Goal: Task Accomplishment & Management: Complete application form

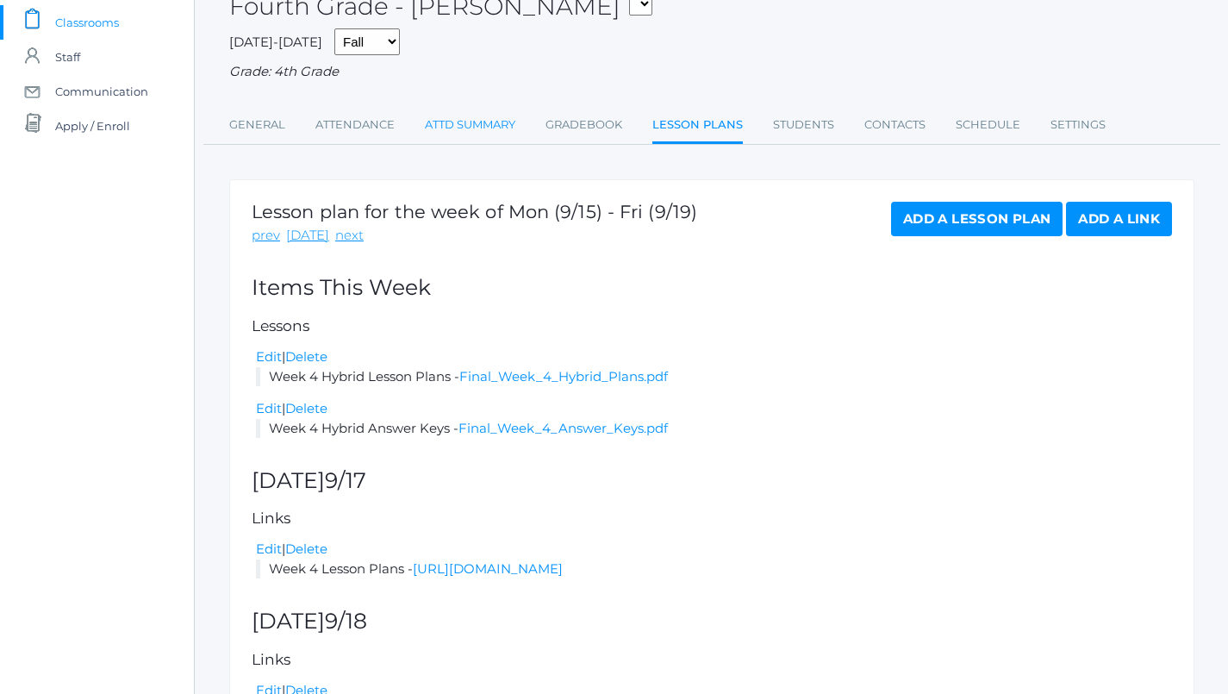
scroll to position [116, 0]
click at [353, 125] on link "Attendance" at bounding box center [355, 125] width 79 height 34
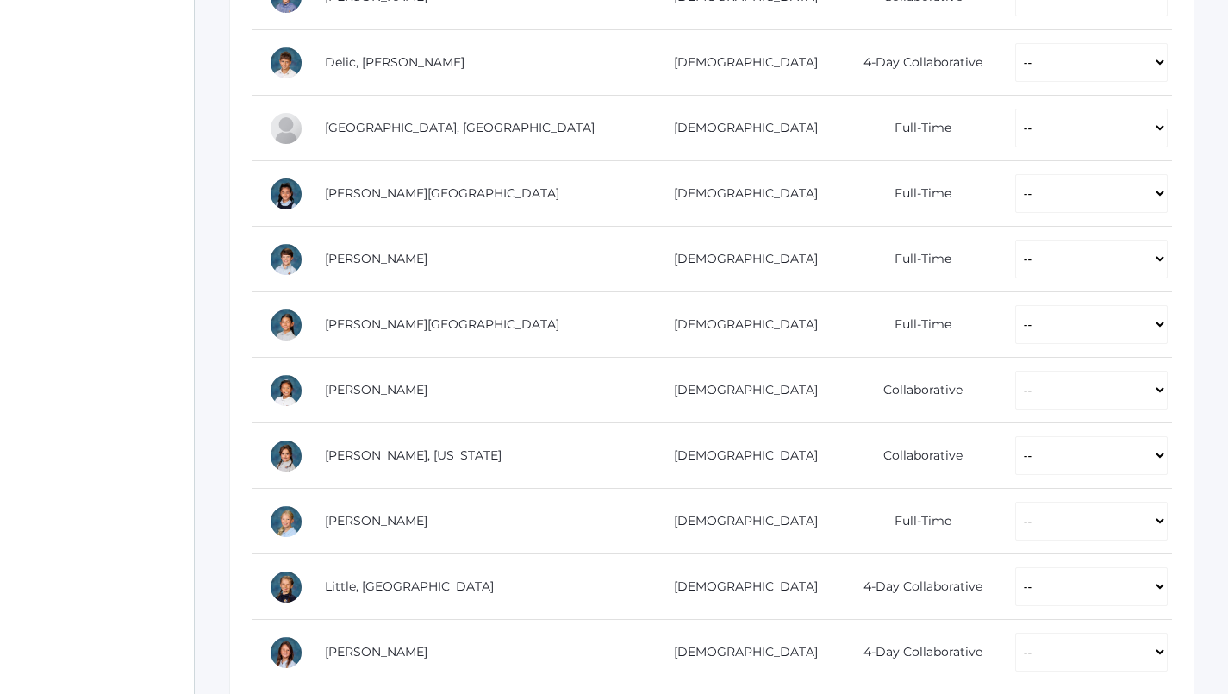
scroll to position [603, 0]
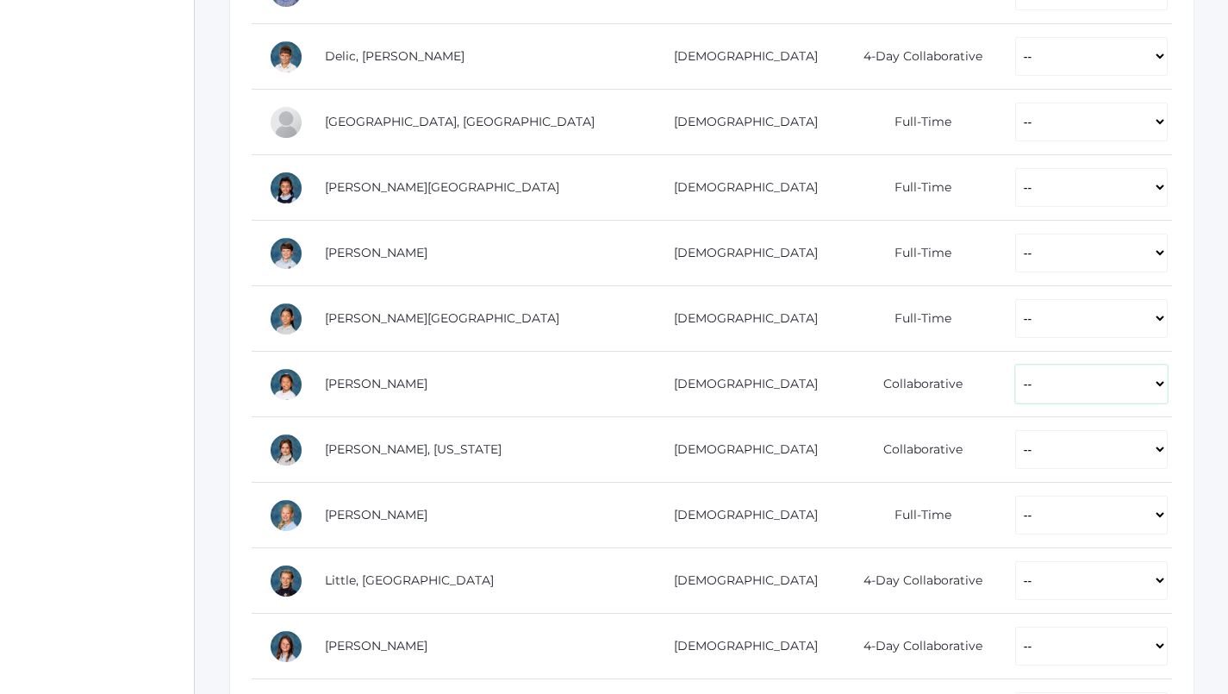
select select "P"
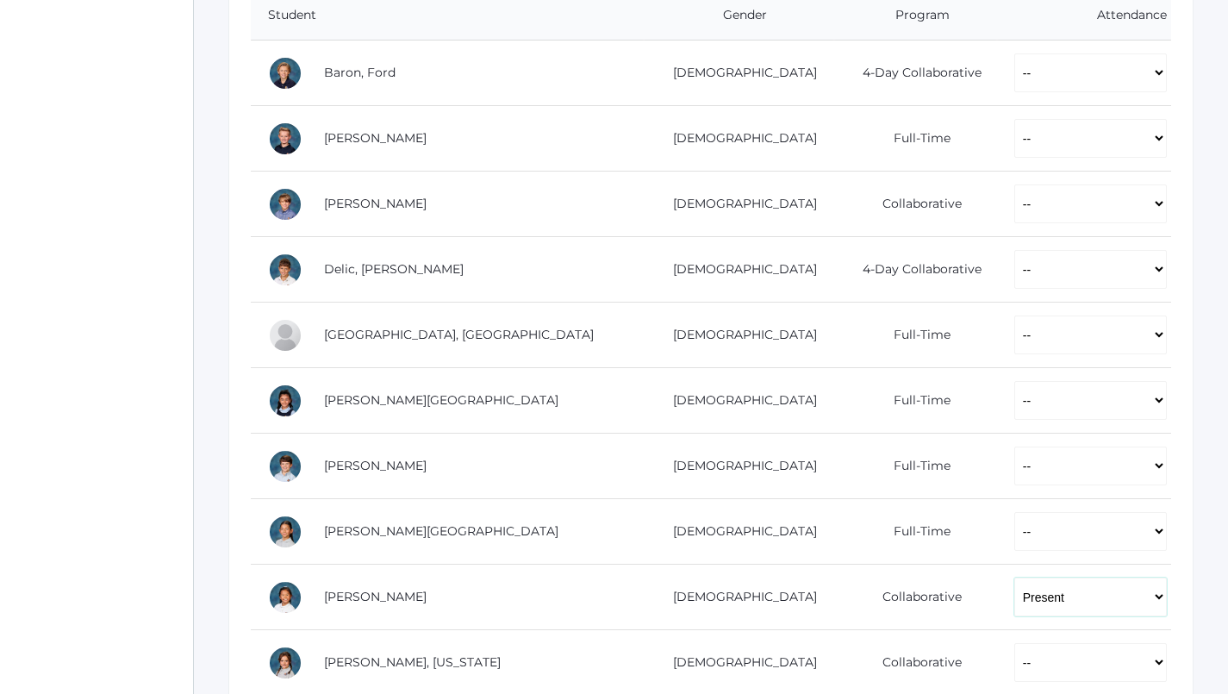
scroll to position [360, 1]
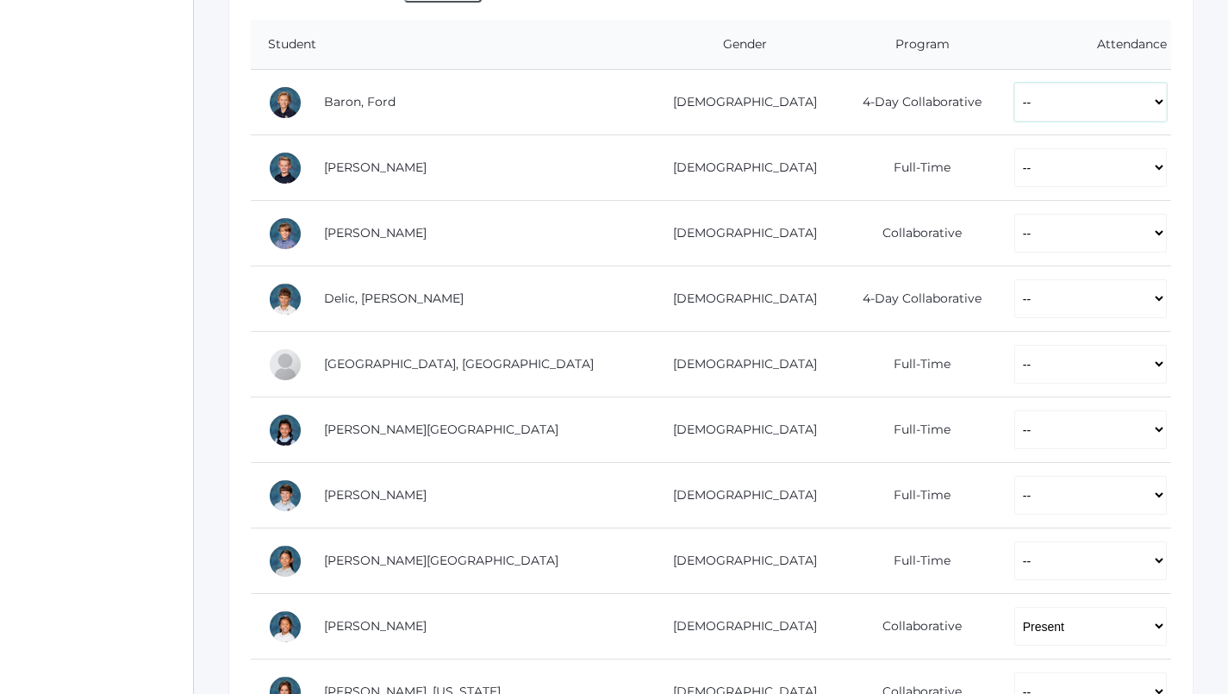
select select "P"
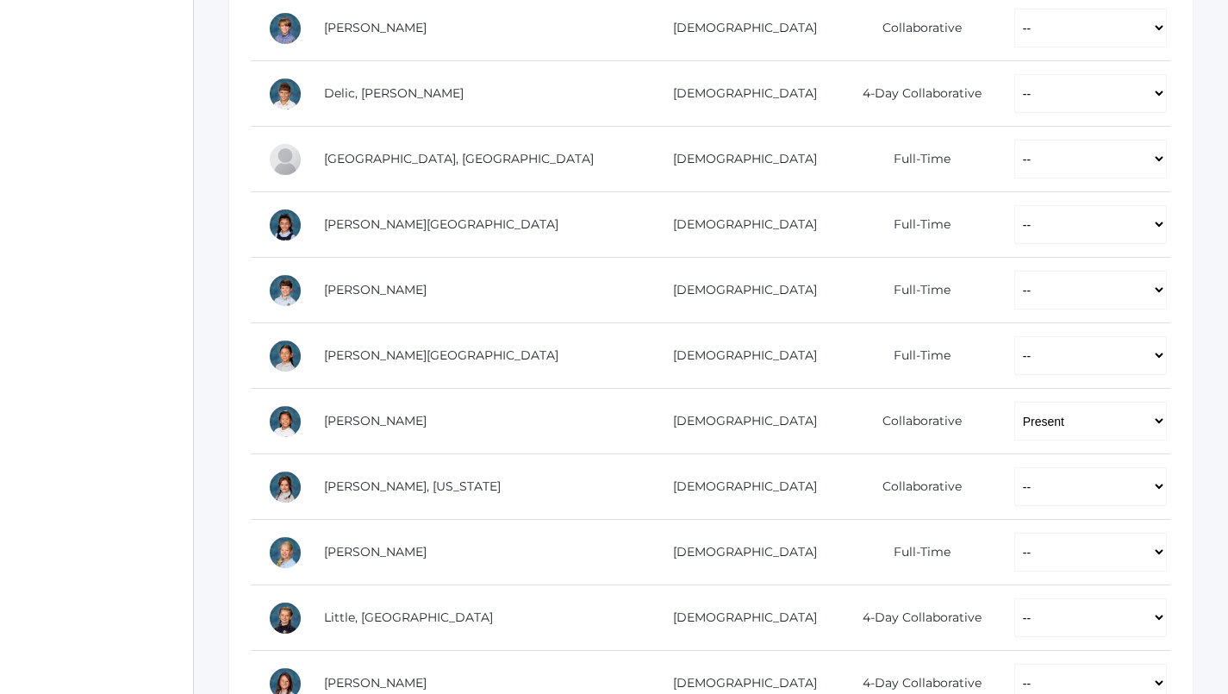
scroll to position [598, 1]
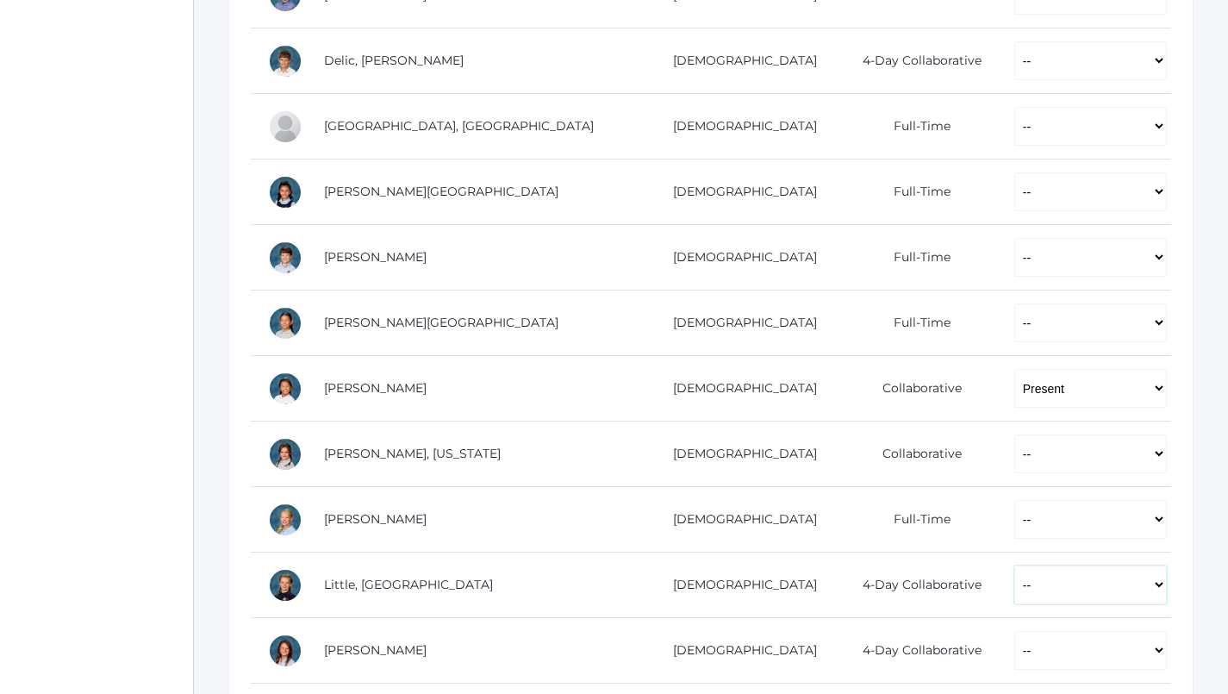
select select "P"
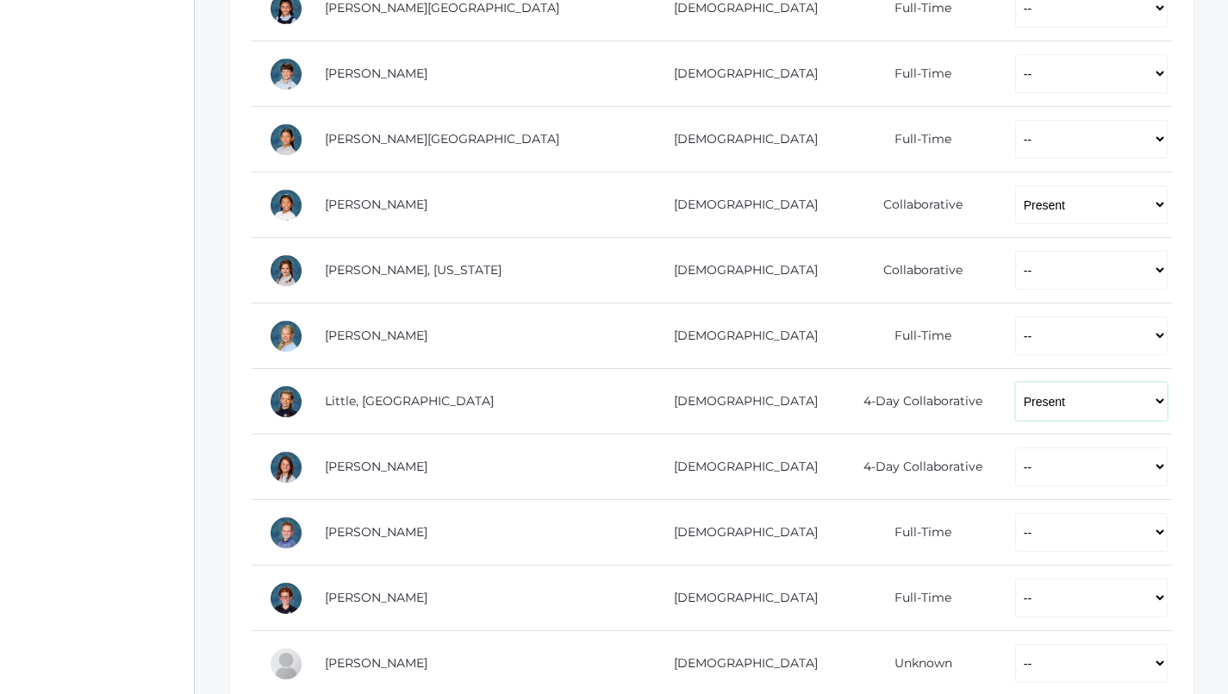
scroll to position [825, 0]
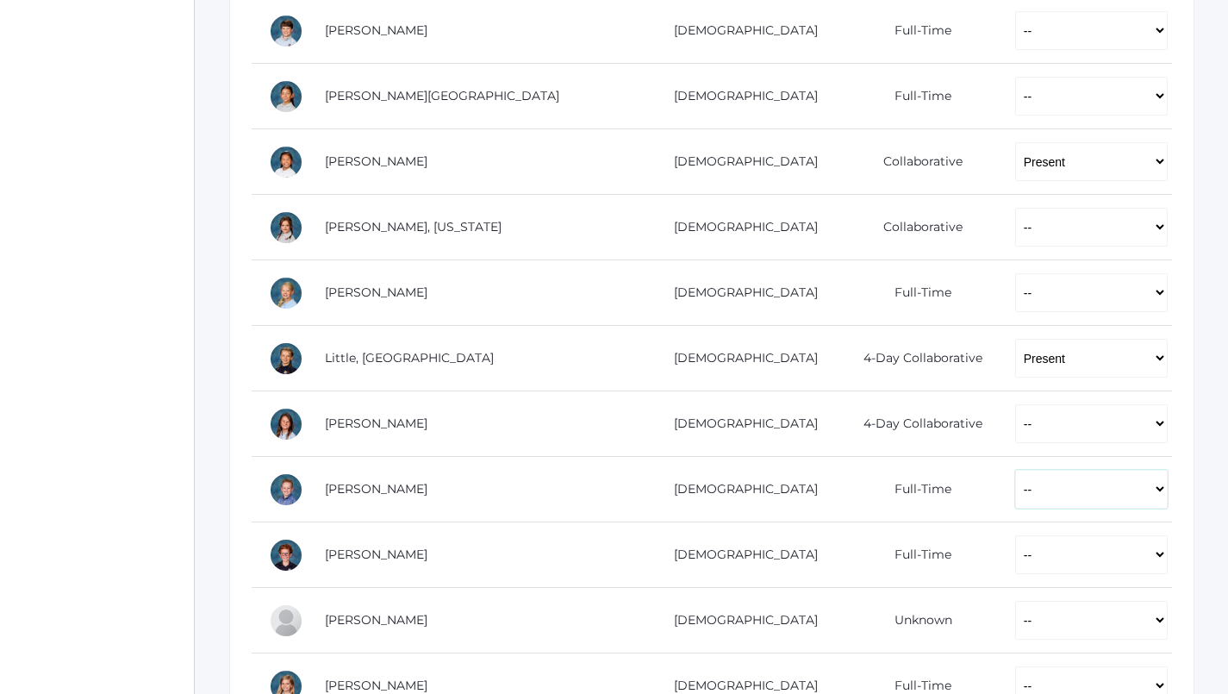
select select "P"
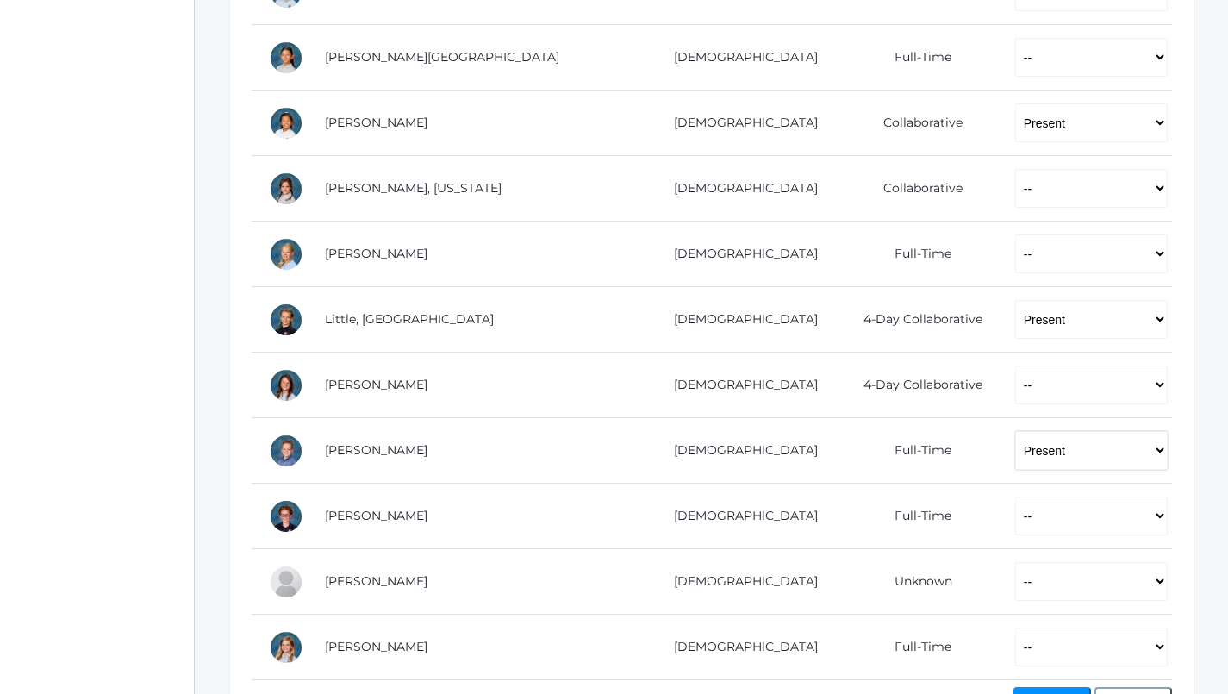
scroll to position [978, 0]
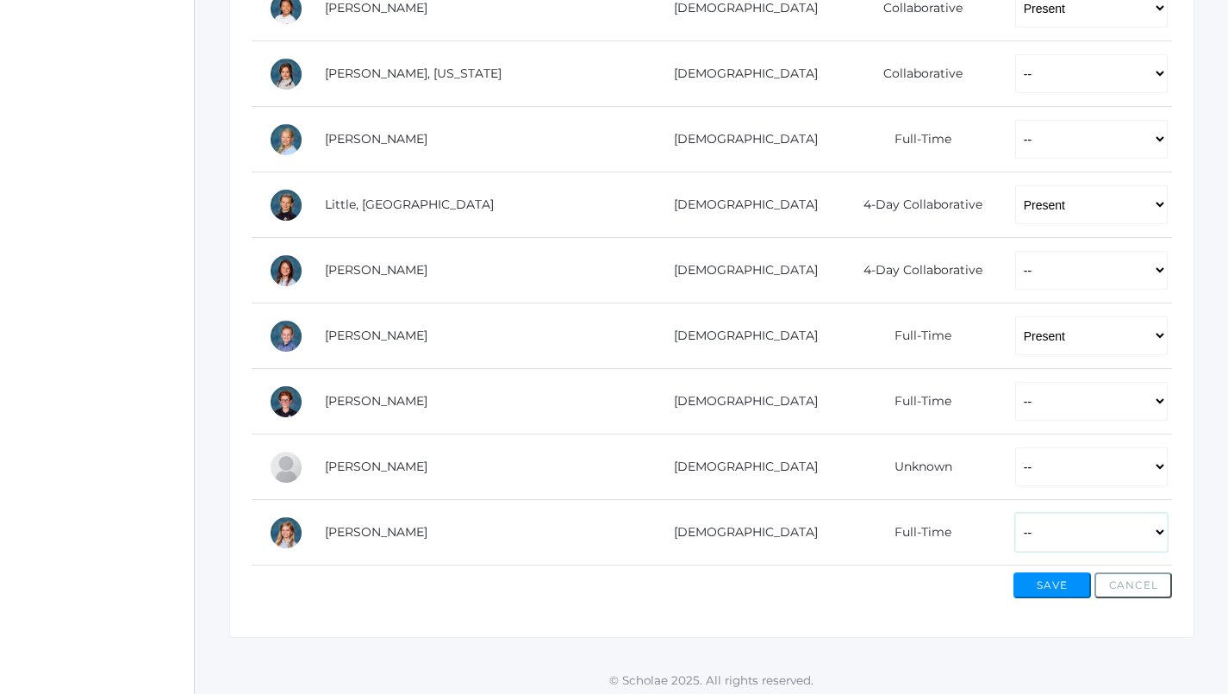
select select "P"
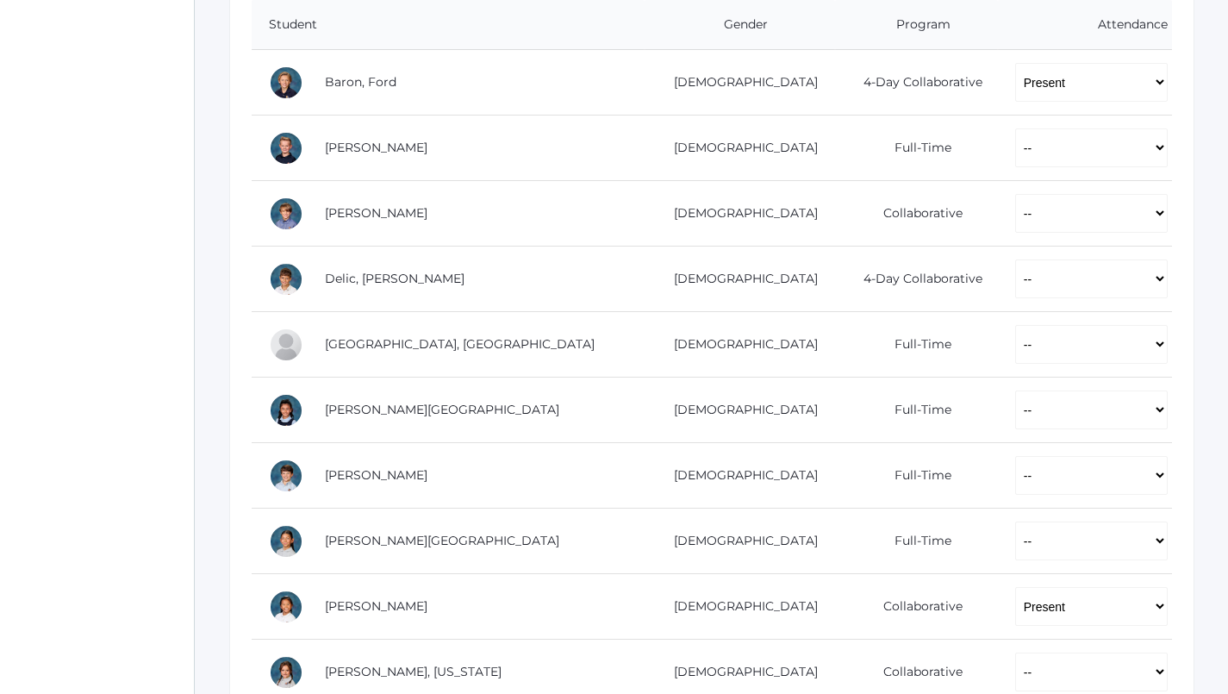
scroll to position [391, 0]
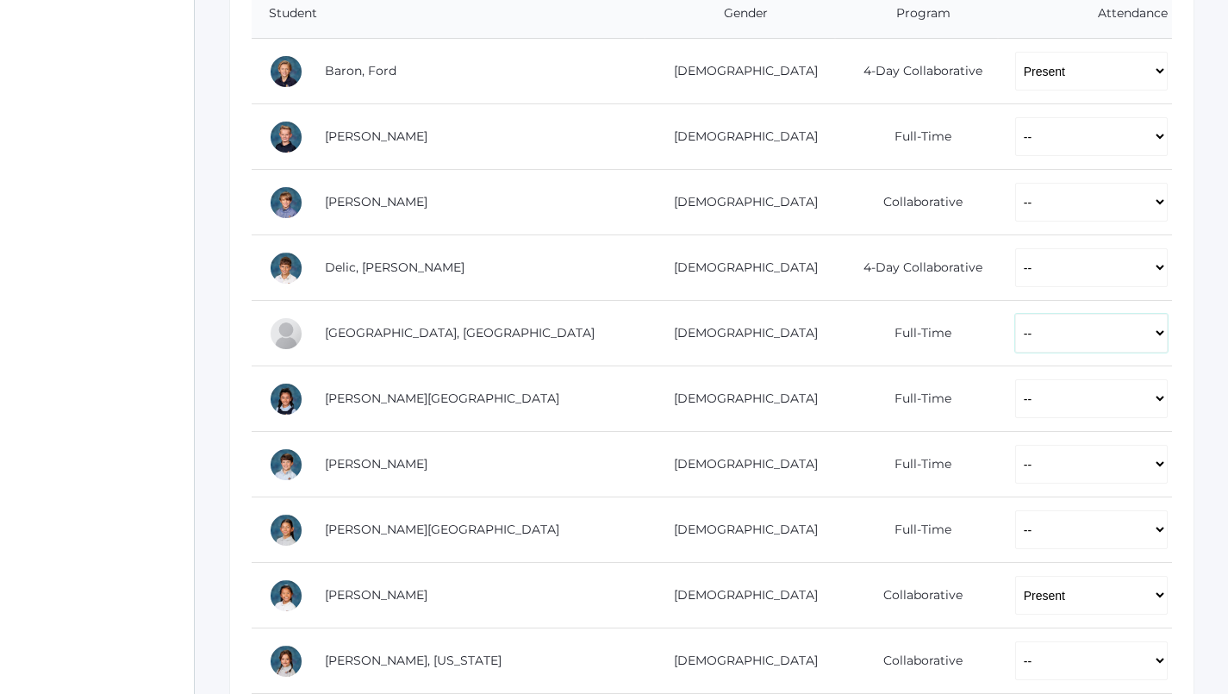
select select "P"
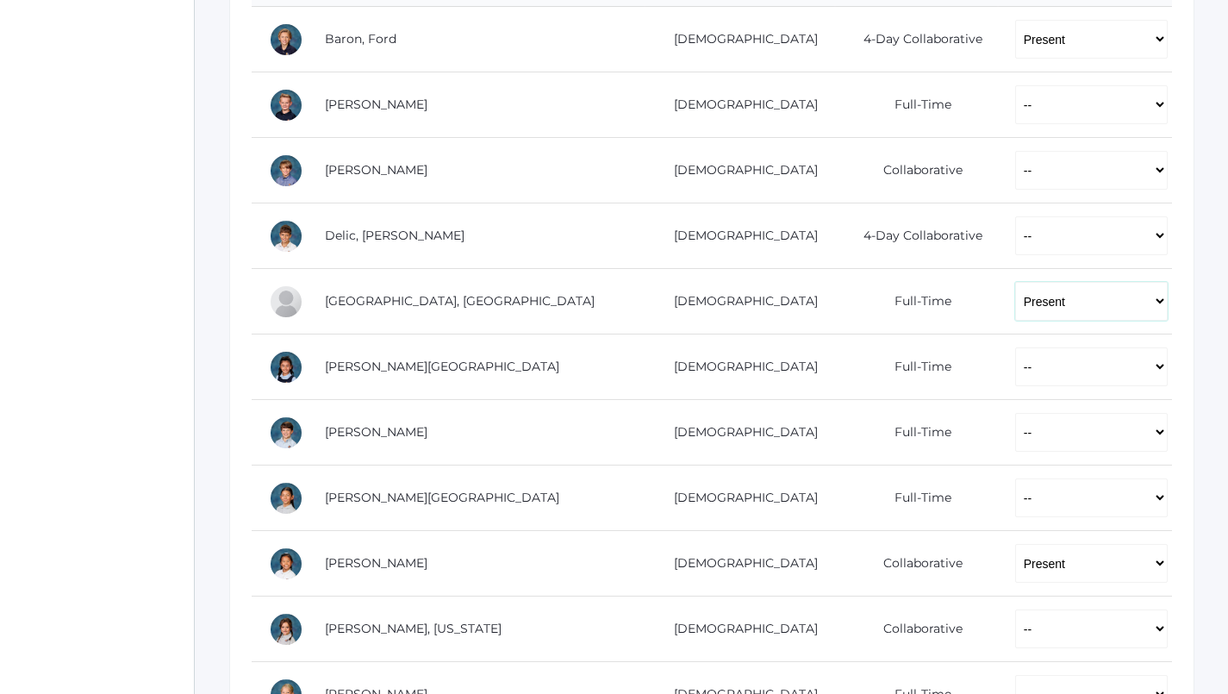
scroll to position [441, 0]
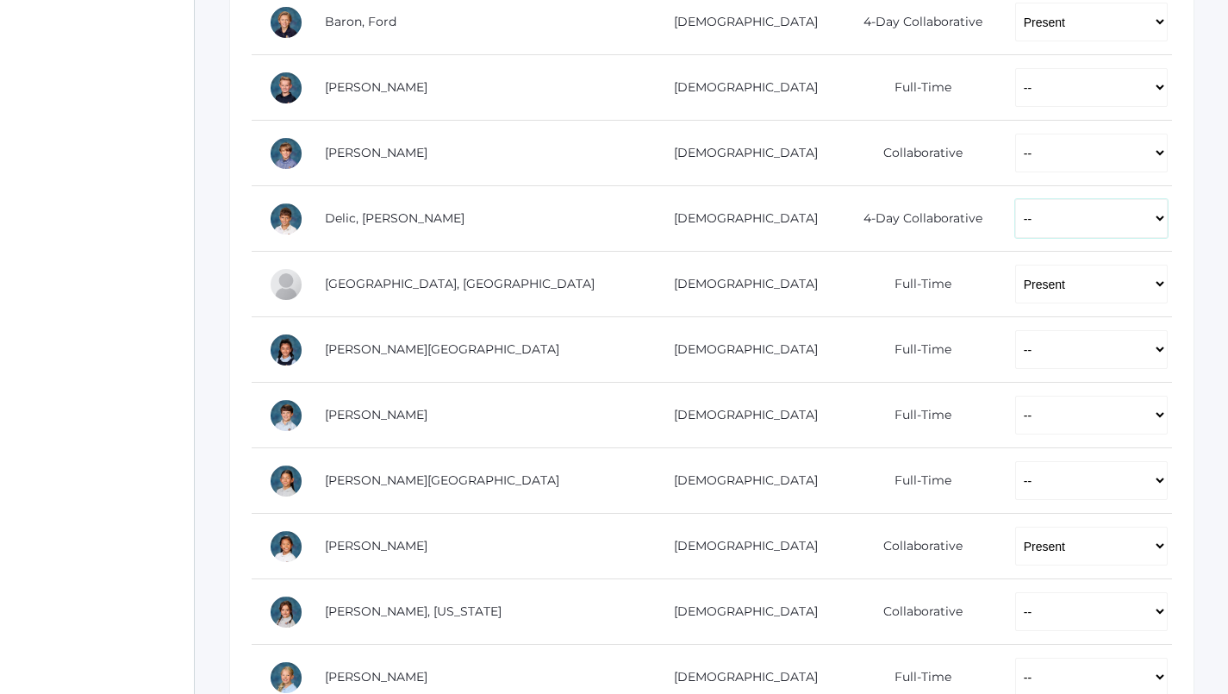
select select "P"
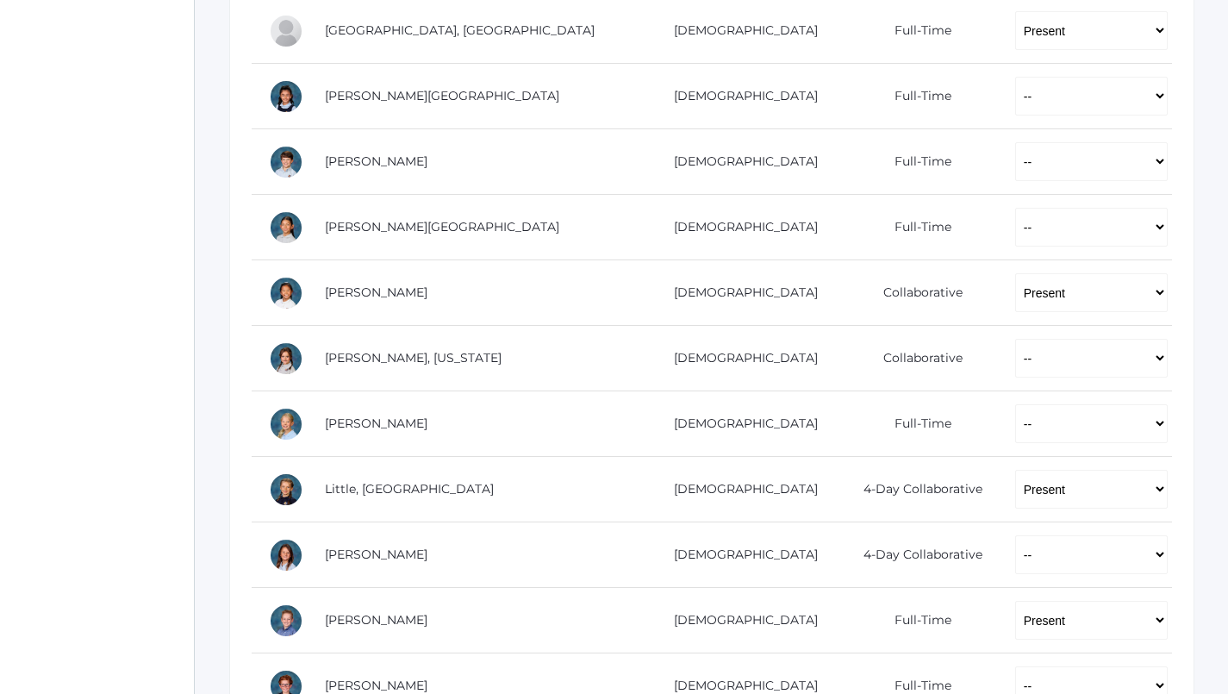
scroll to position [696, 0]
select select "P"
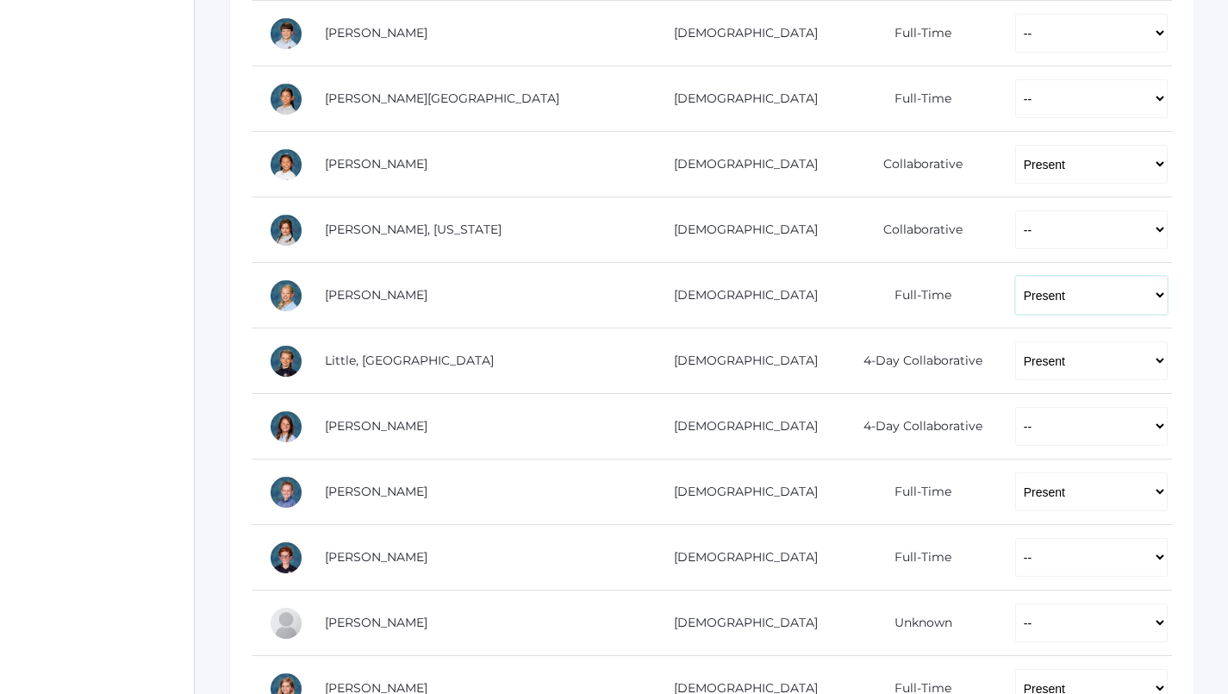
scroll to position [824, 0]
select select "P"
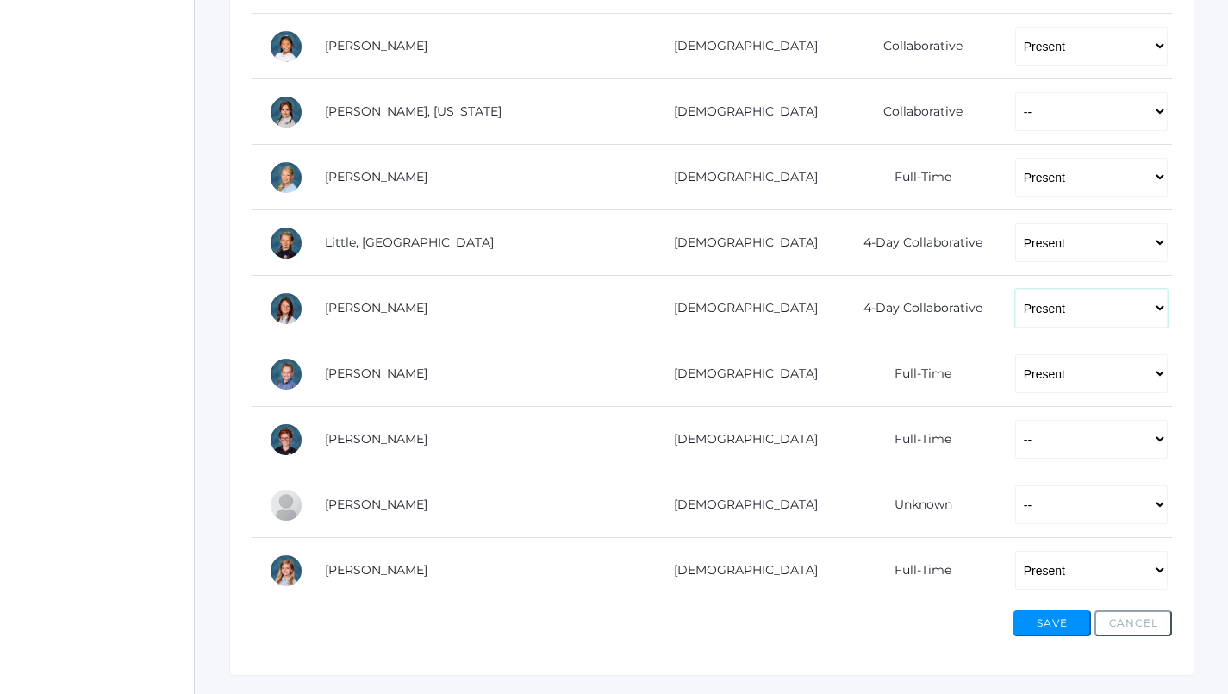
scroll to position [941, 0]
select select "P"
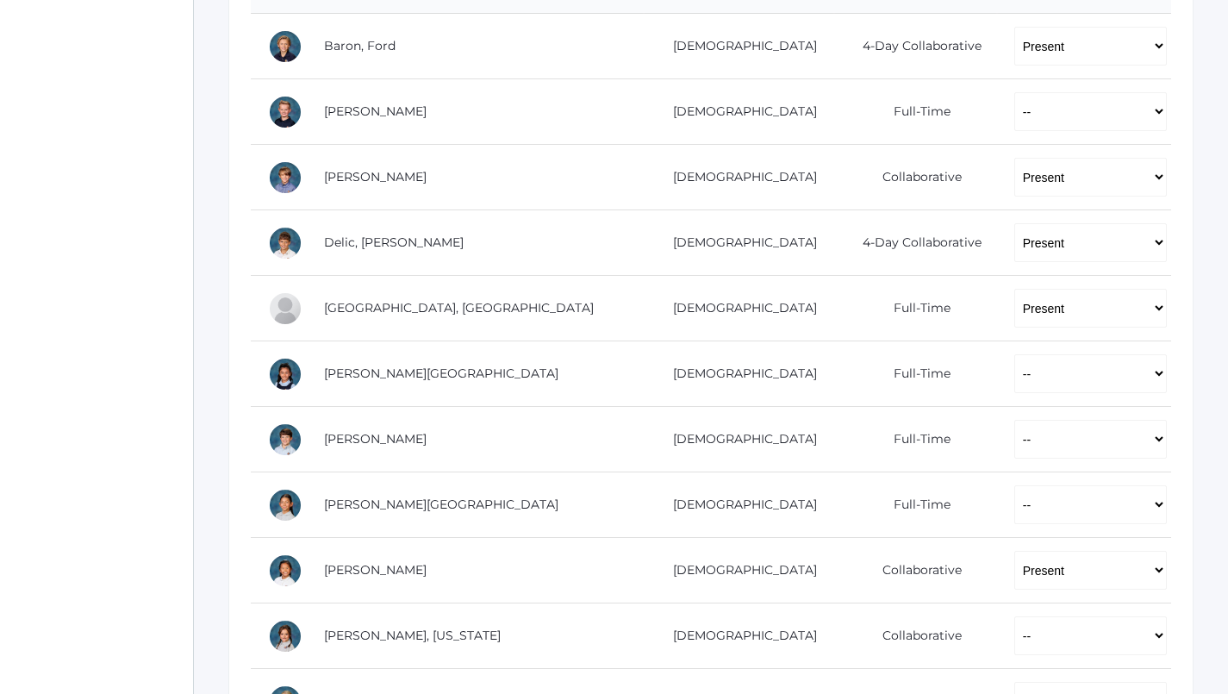
scroll to position [416, 1]
select select "P"
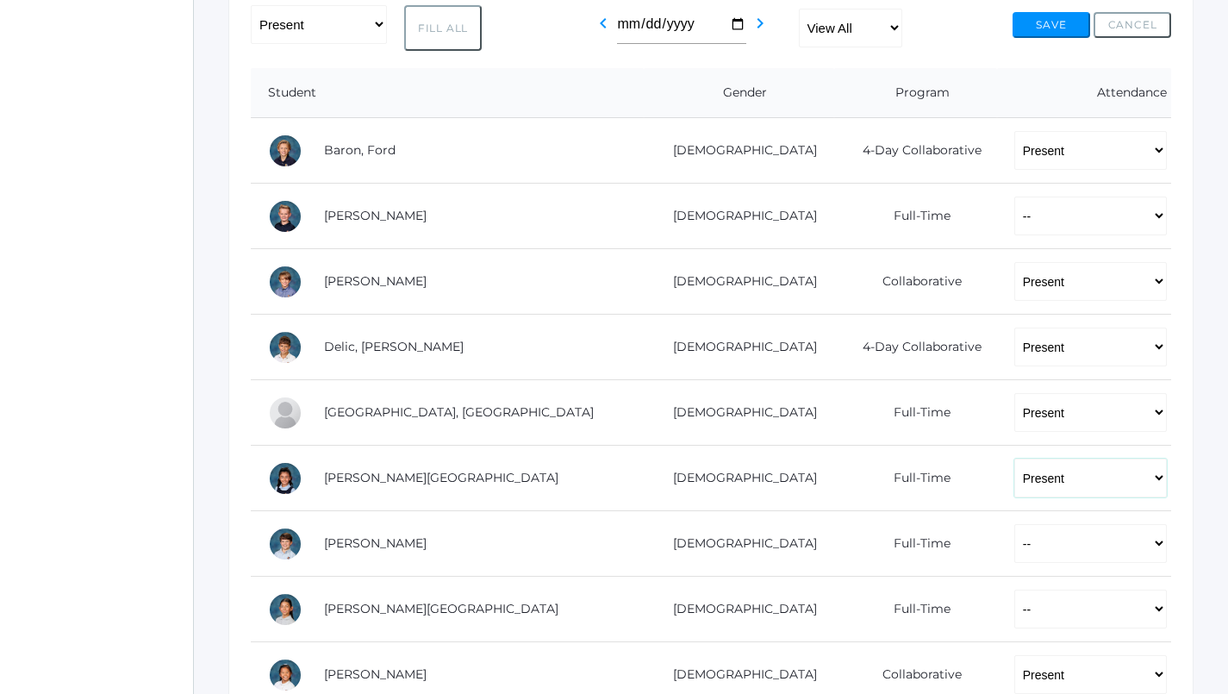
scroll to position [311, 1]
select select "P"
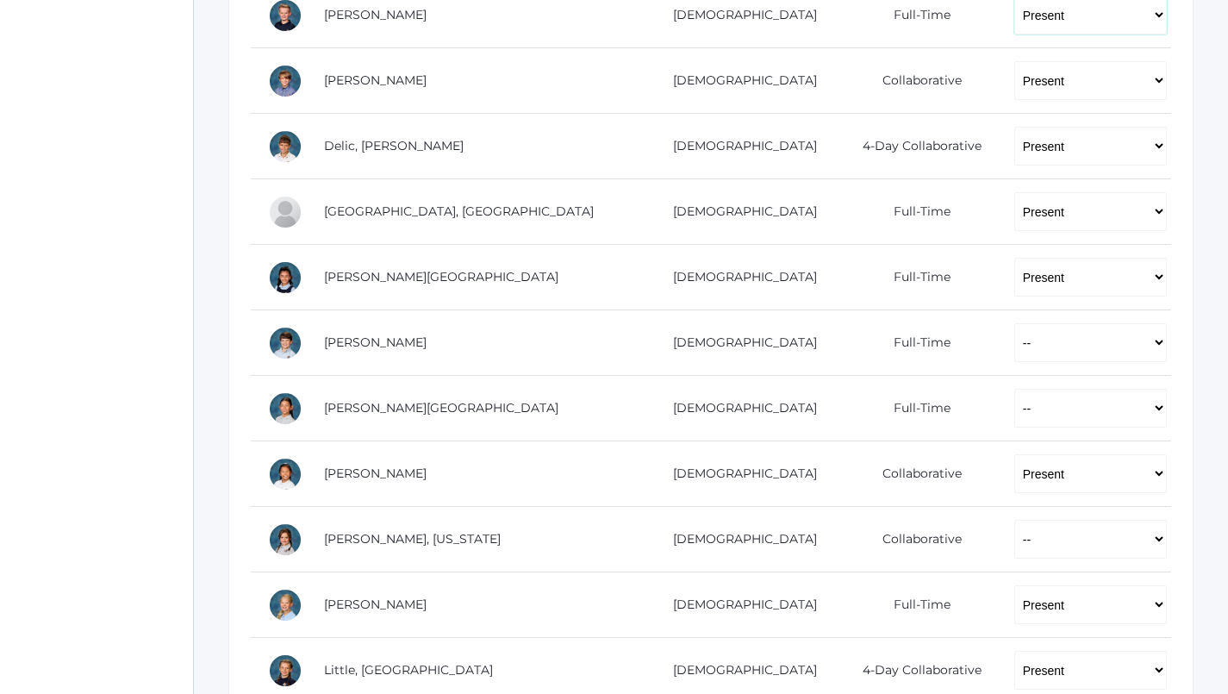
scroll to position [537, 1]
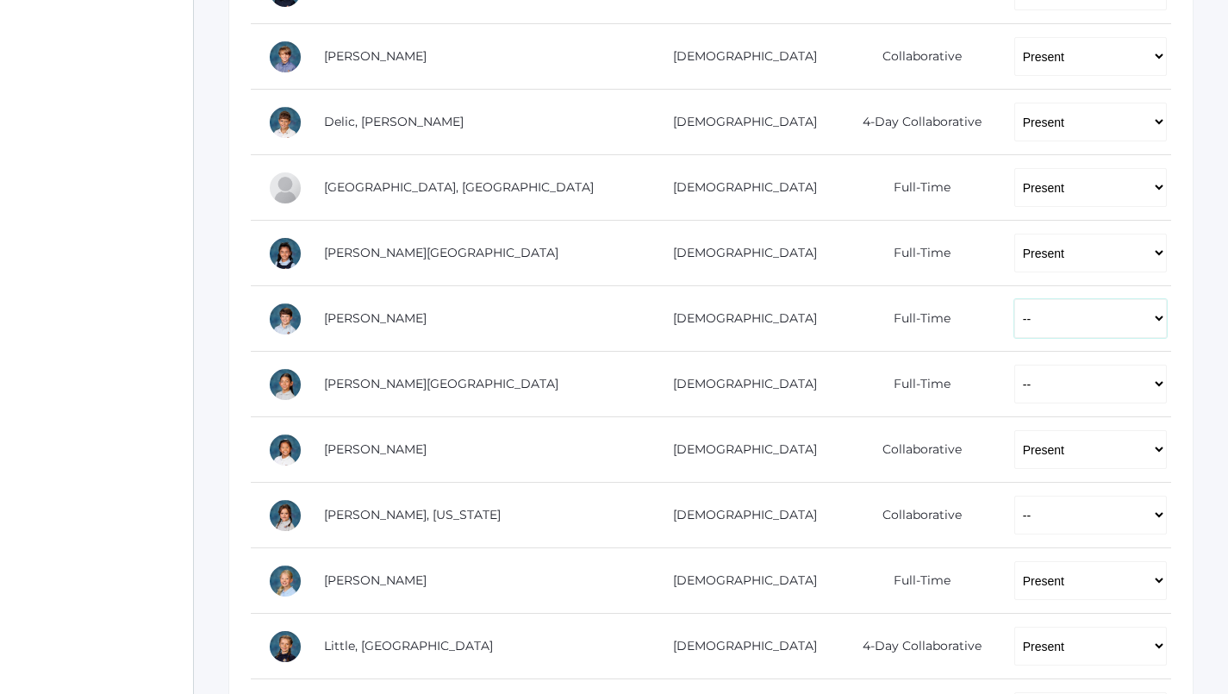
select select "P"
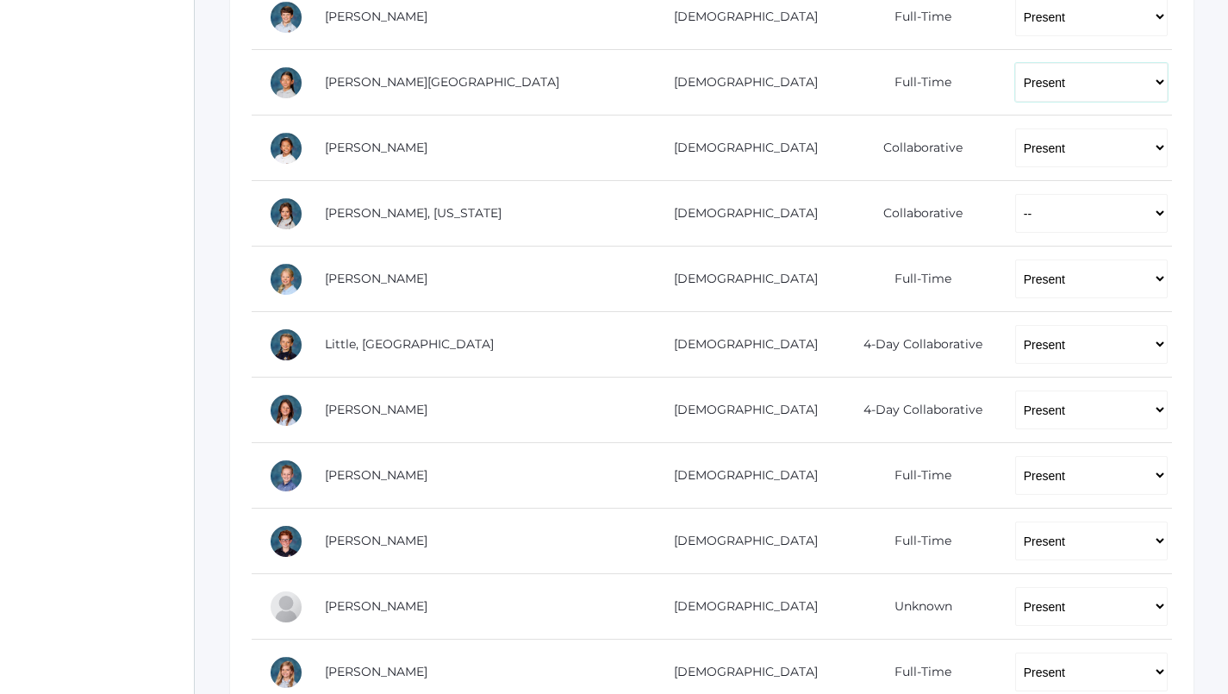
scroll to position [830, 0]
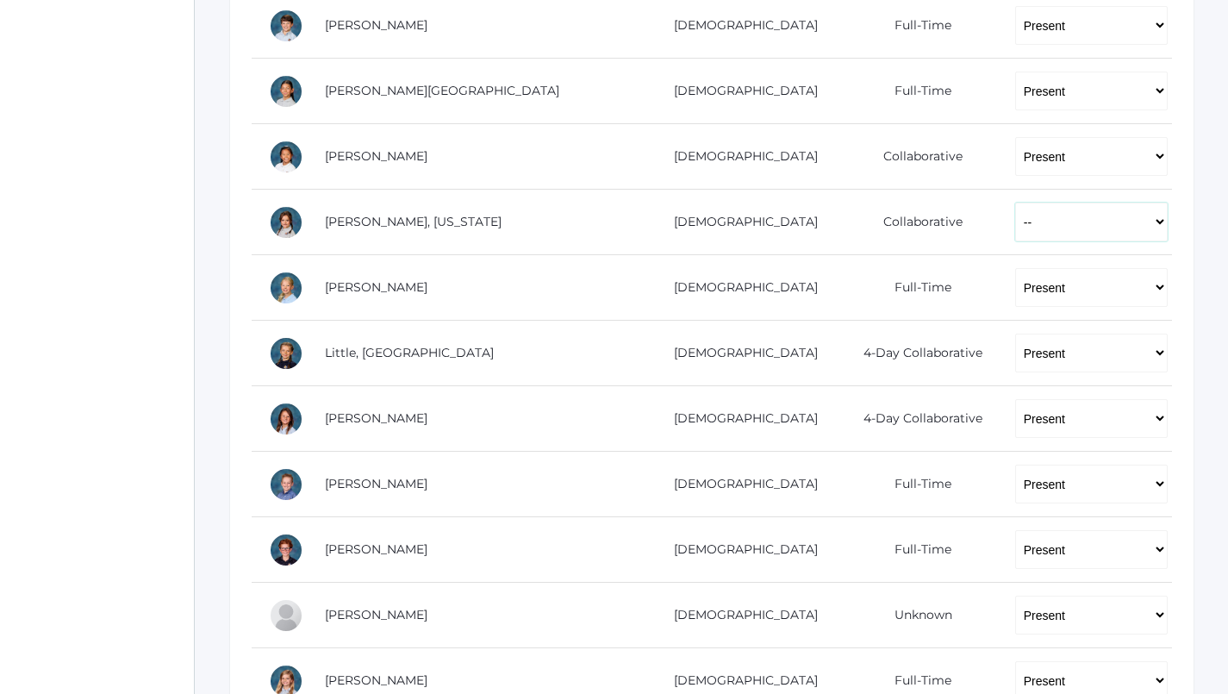
select select "P"
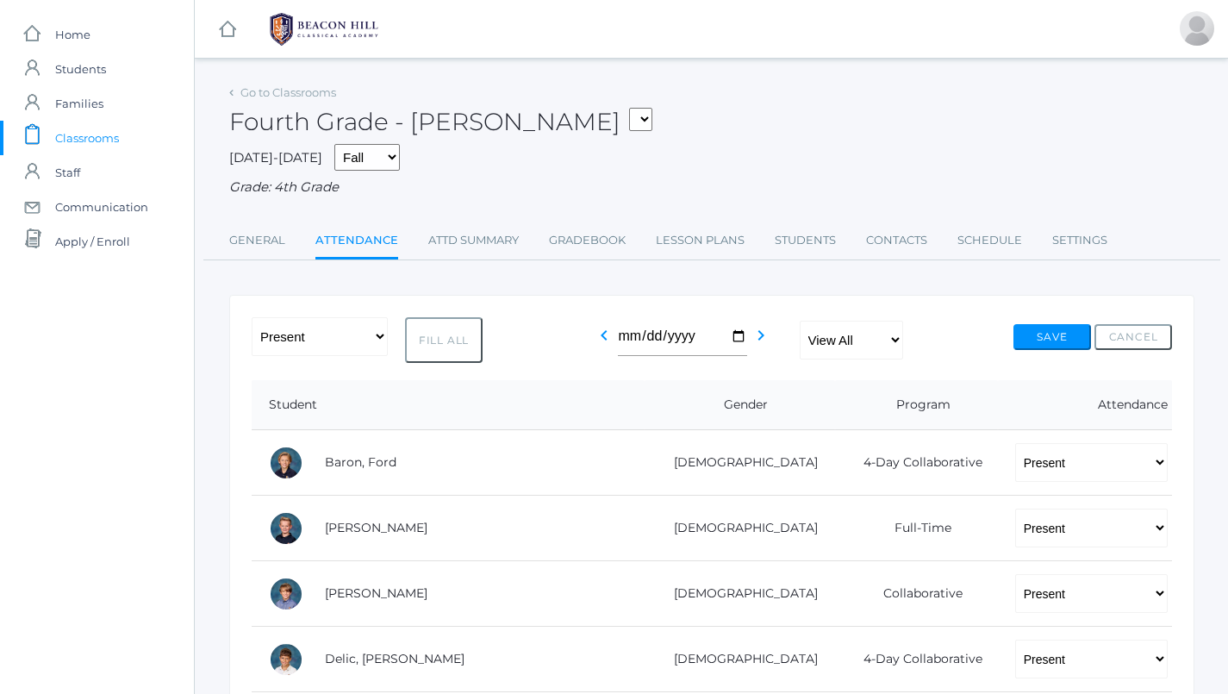
scroll to position [0, 0]
click at [1053, 324] on button "Save" at bounding box center [1053, 337] width 78 height 26
